Goal: Find specific page/section: Find specific page/section

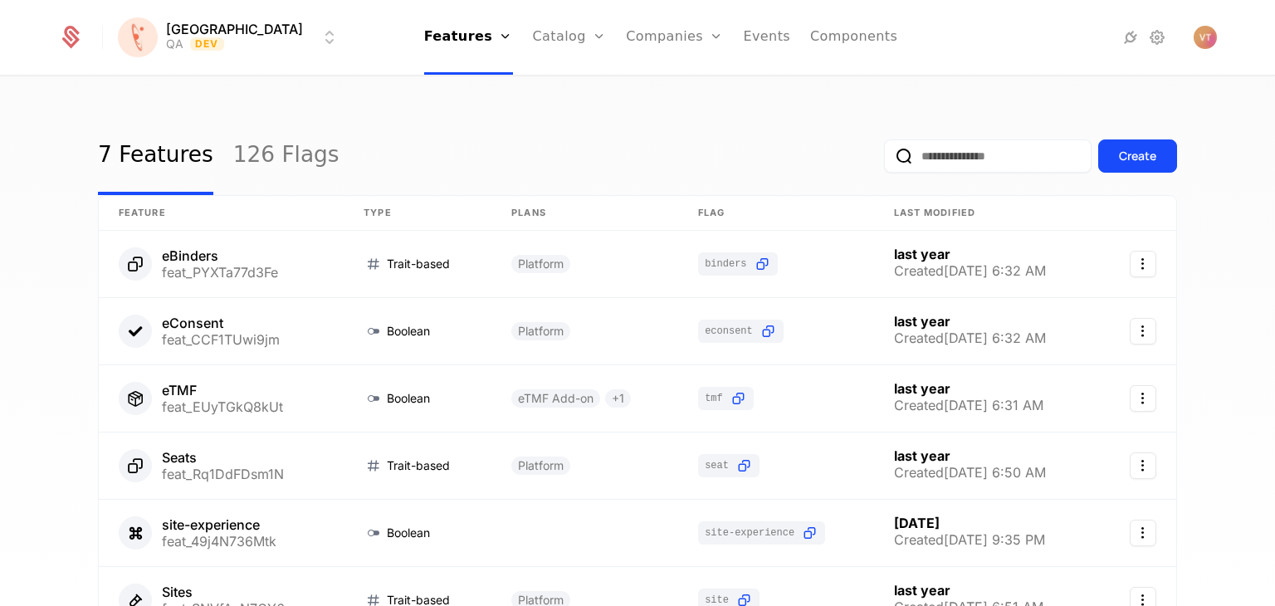
click at [269, 144] on link "126 Flags" at bounding box center [286, 156] width 106 height 78
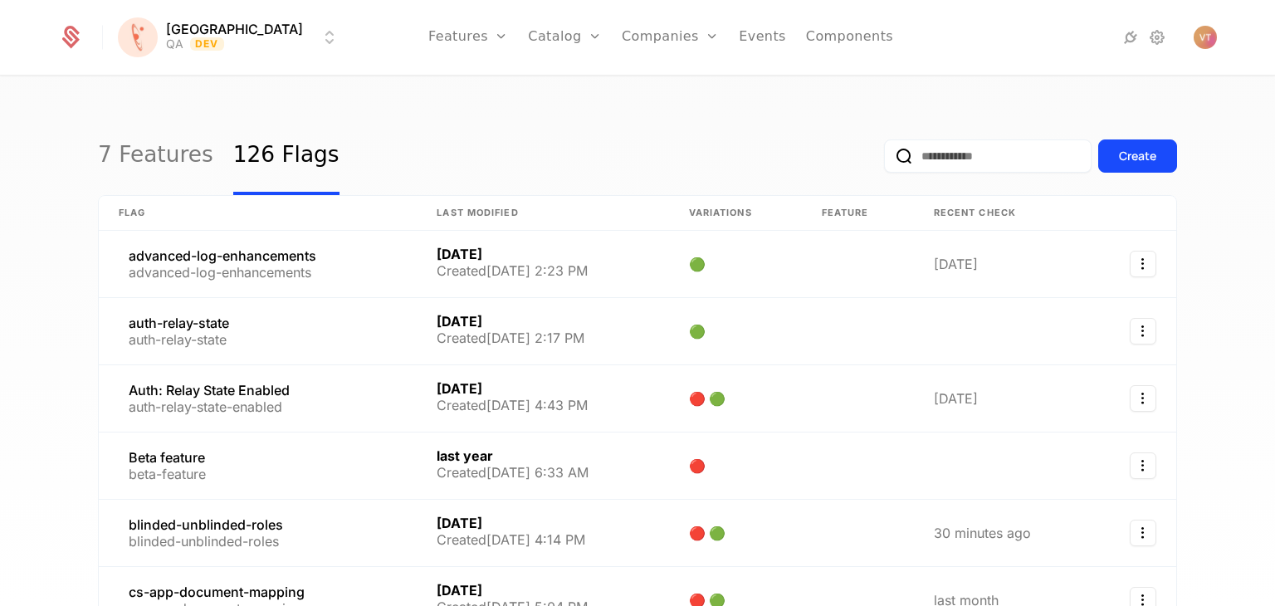
click at [986, 164] on input "email" at bounding box center [988, 155] width 208 height 33
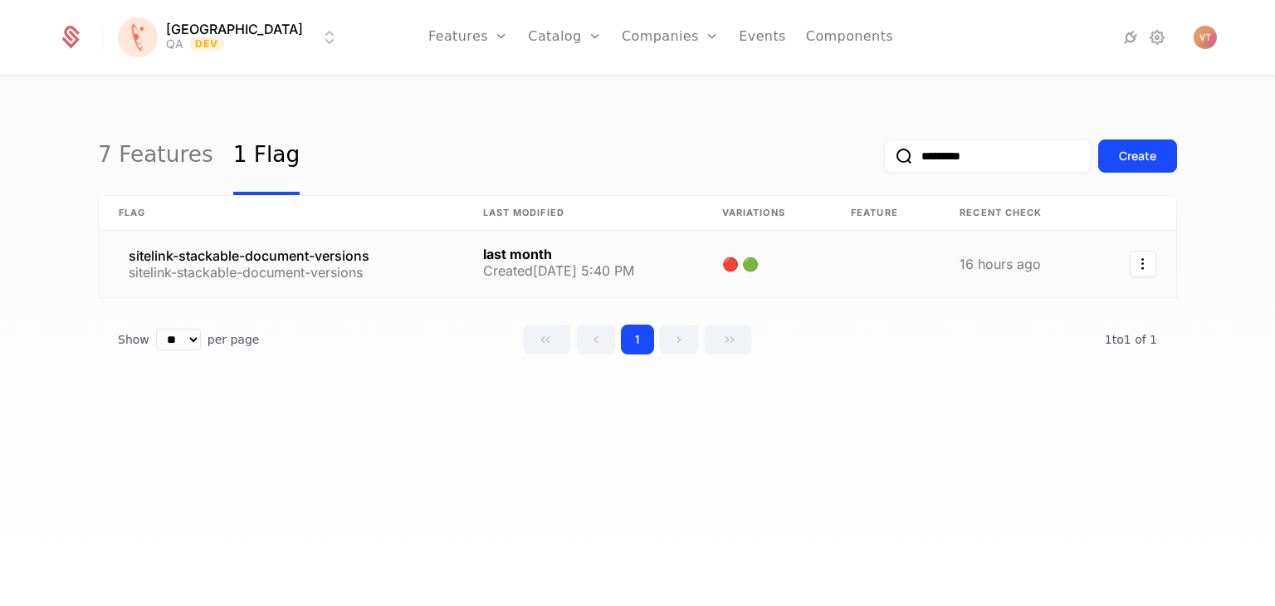
type input "*********"
click at [400, 256] on link at bounding box center [281, 264] width 364 height 66
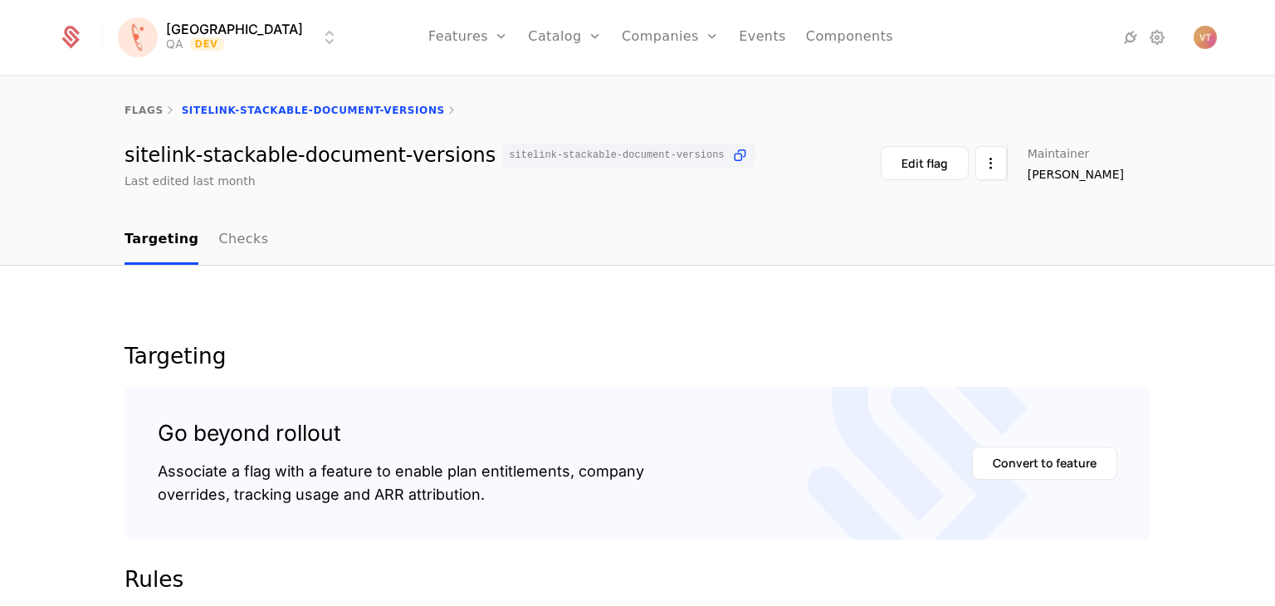
click at [250, 35] on html "[PERSON_NAME] QA Dev Features Features Flags Catalog Plans Add Ons Credits Conf…" at bounding box center [637, 303] width 1275 height 606
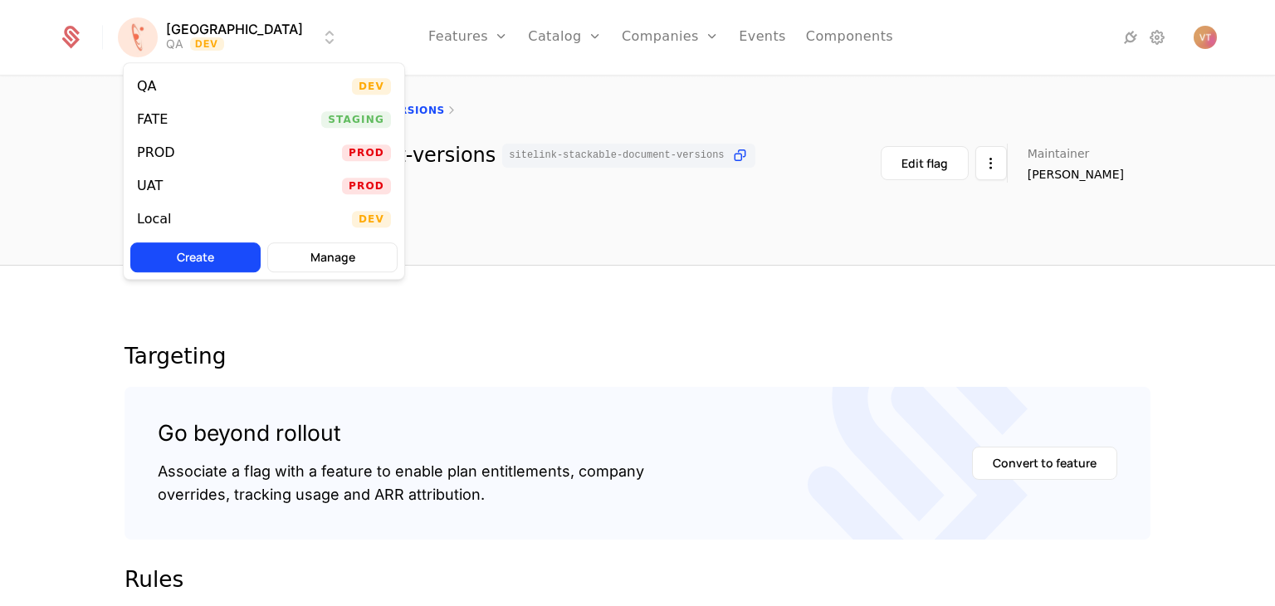
click at [199, 122] on div "FATE Staging" at bounding box center [264, 119] width 281 height 33
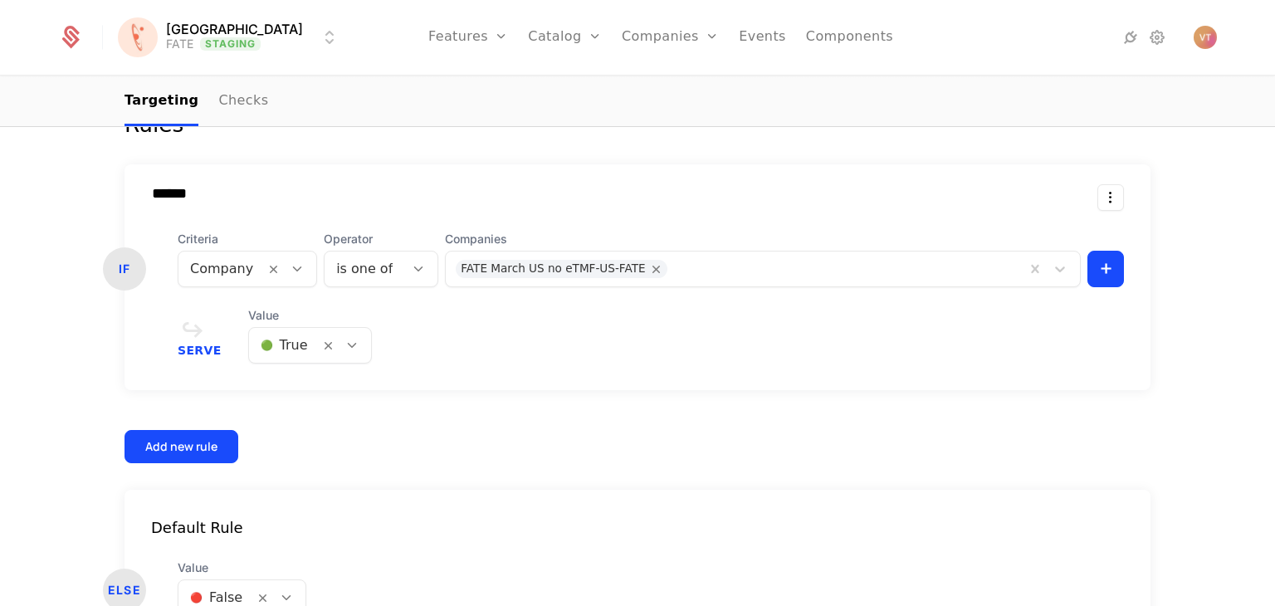
scroll to position [569, 0]
